Goal: Task Accomplishment & Management: Use online tool/utility

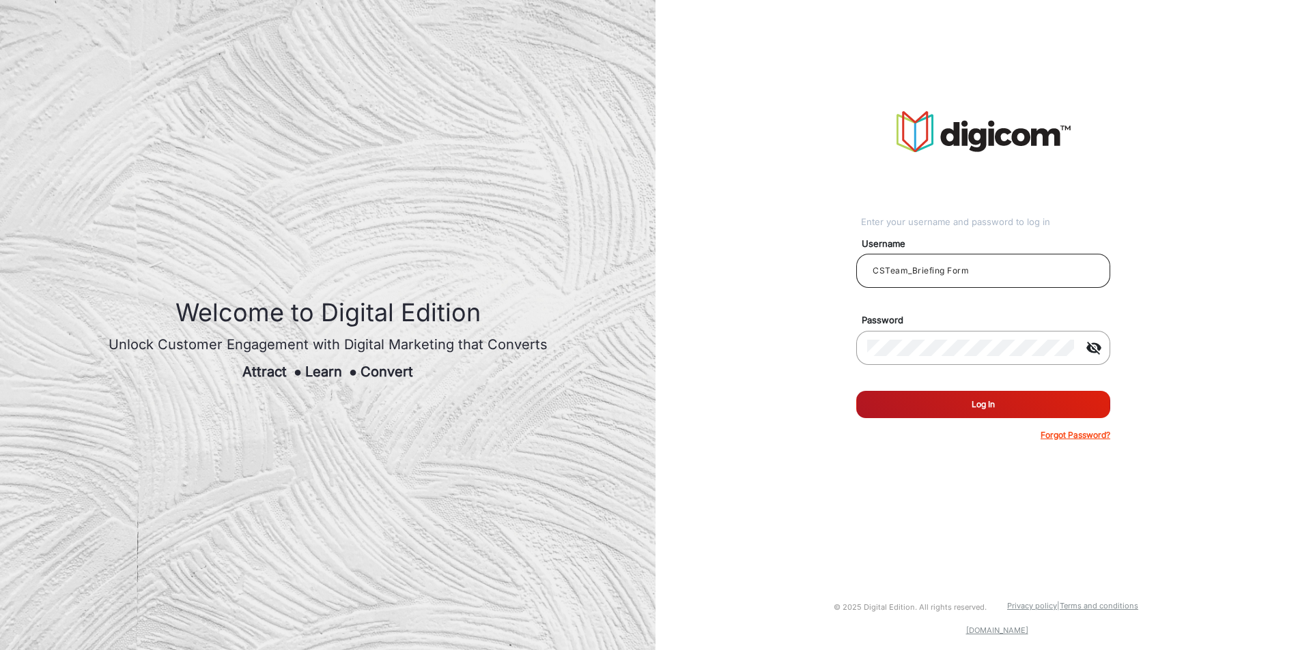
click at [986, 265] on input "CSTeam_Briefing Form" at bounding box center [983, 271] width 232 height 16
type input "GregR"
click at [1010, 403] on button "Log In" at bounding box center [983, 404] width 254 height 27
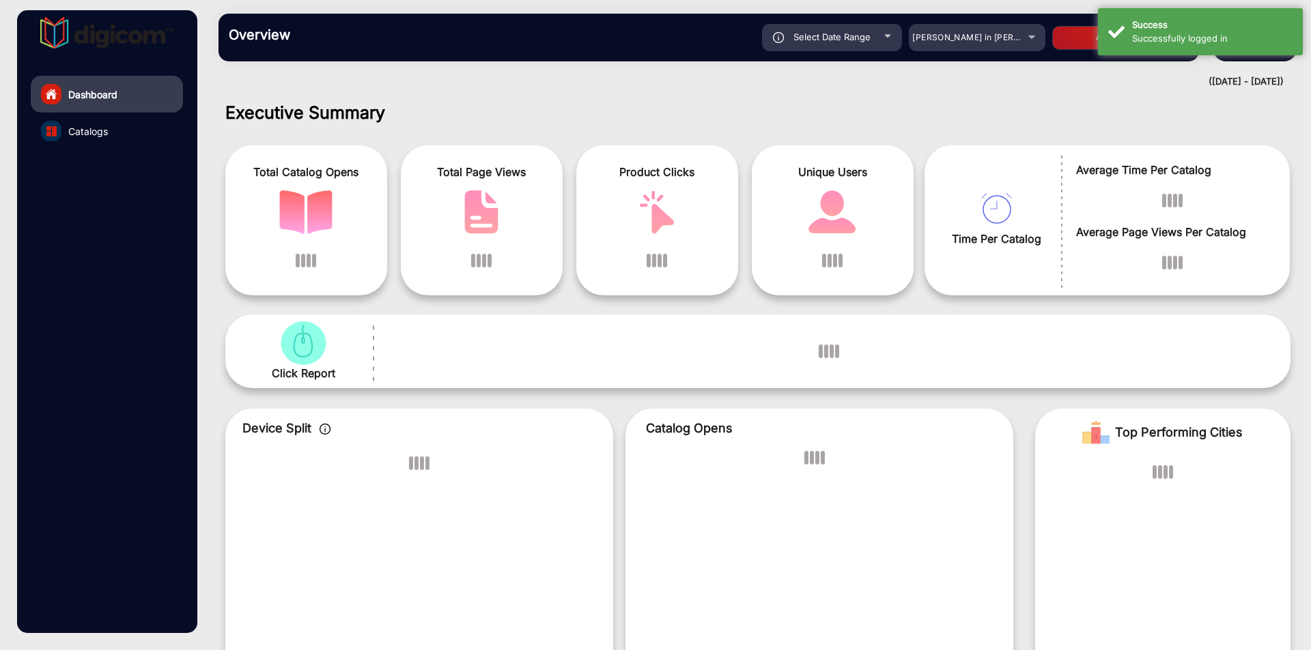
scroll to position [10, 0]
